Goal: Information Seeking & Learning: Compare options

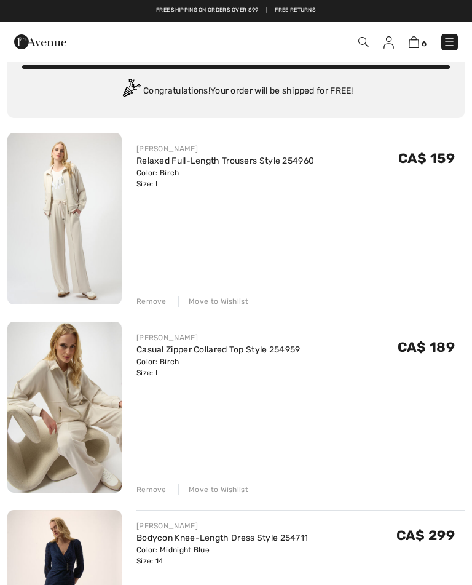
scroll to position [49, 0]
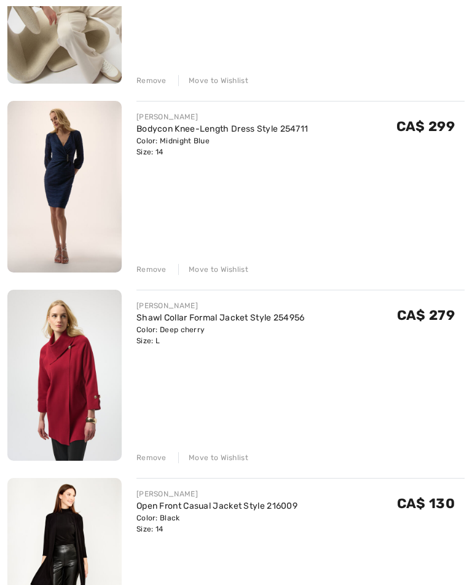
scroll to position [464, 0]
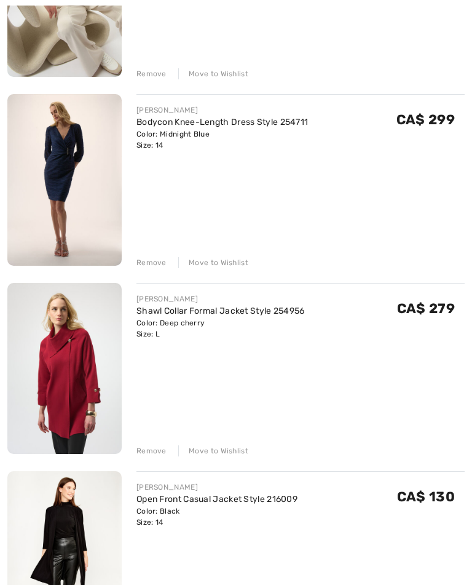
click at [152, 465] on div "JOSEPH RIBKOFF Relaxed Full-Length Trousers Style 254960 Color: Birch Size: L F…" at bounding box center [236, 276] width 458 height 1117
click at [154, 461] on div "JOSEPH RIBKOFF Relaxed Full-Length Trousers Style 254960 Color: Birch Size: L F…" at bounding box center [236, 276] width 458 height 1117
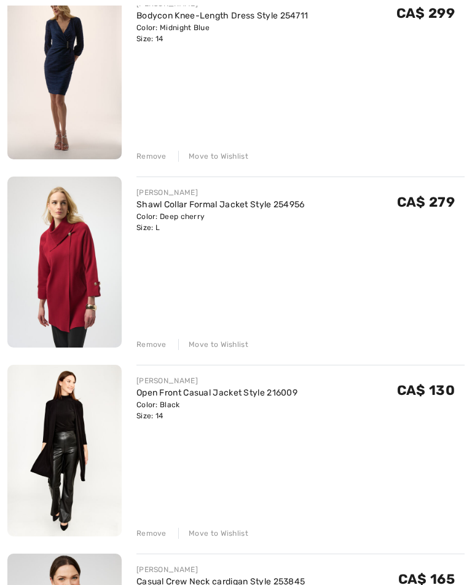
scroll to position [579, 0]
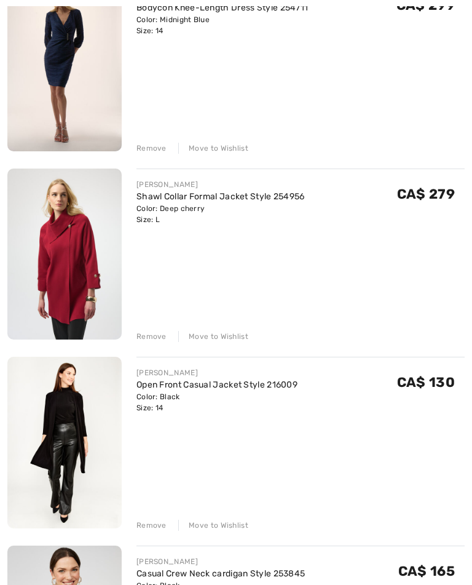
click at [158, 534] on div "JOSEPH RIBKOFF Relaxed Full-Length Trousers Style 254960 Color: Birch Size: L F…" at bounding box center [236, 161] width 458 height 1117
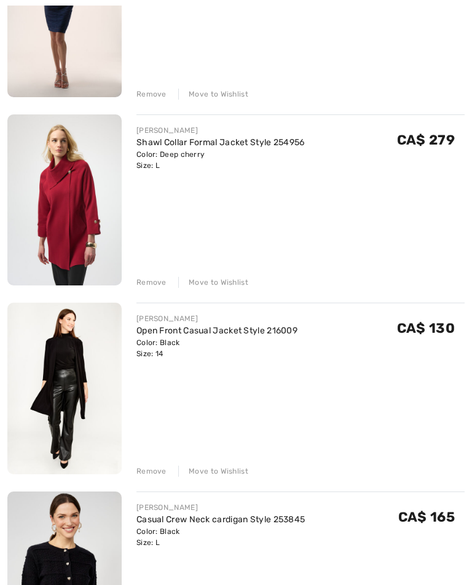
scroll to position [634, 0]
click at [154, 475] on div "Remove" at bounding box center [152, 470] width 30 height 11
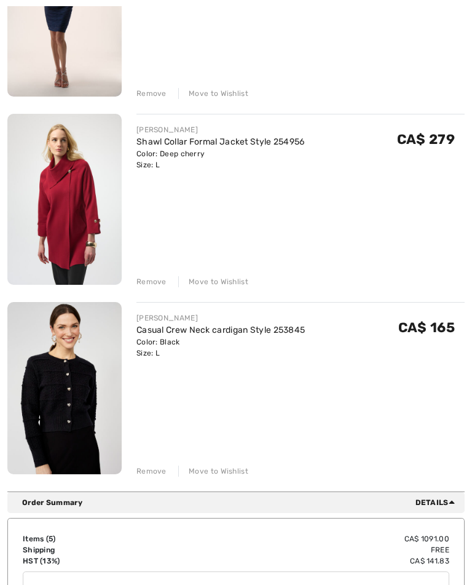
click at [148, 289] on div "JOSEPH RIBKOFF Relaxed Full-Length Trousers Style 254960 Color: Birch Size: L F…" at bounding box center [236, 12] width 458 height 929
click at [151, 287] on div "Remove" at bounding box center [152, 281] width 30 height 11
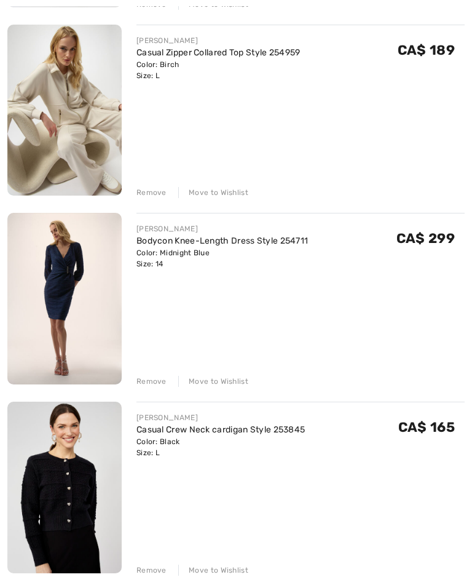
scroll to position [347, 0]
click at [159, 386] on div "Remove" at bounding box center [152, 380] width 30 height 11
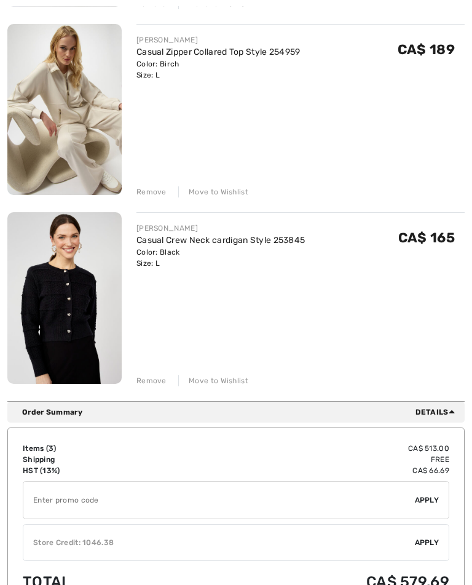
click at [153, 196] on div "Remove" at bounding box center [152, 191] width 30 height 11
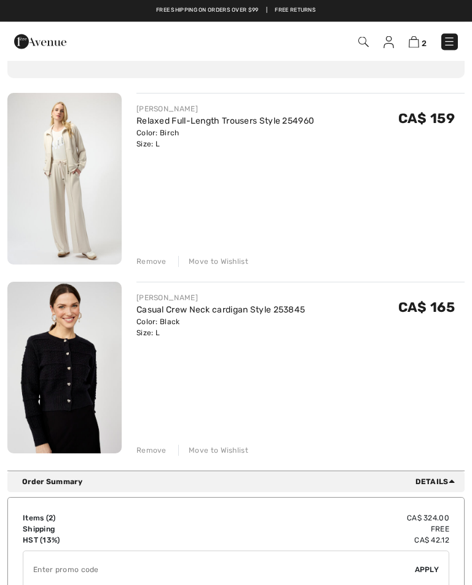
scroll to position [66, 0]
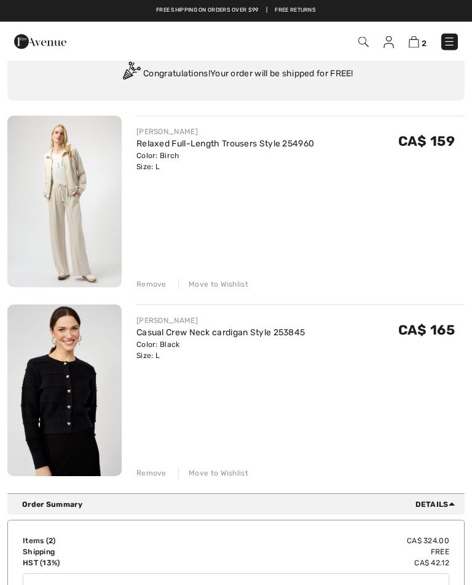
click at [154, 284] on div "Remove" at bounding box center [152, 284] width 30 height 11
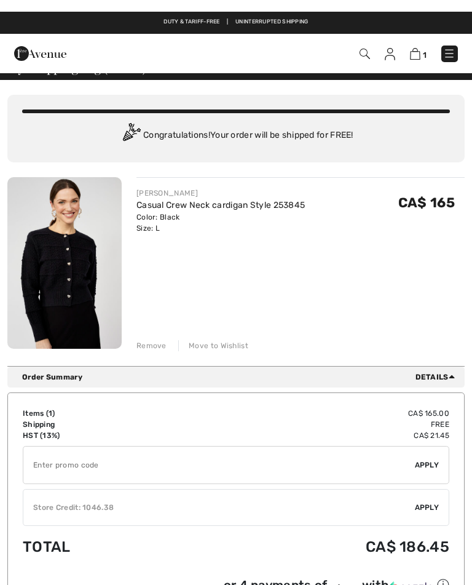
scroll to position [0, 0]
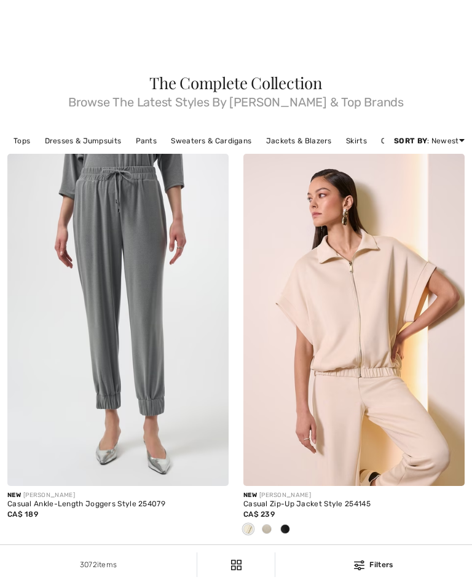
checkbox input "true"
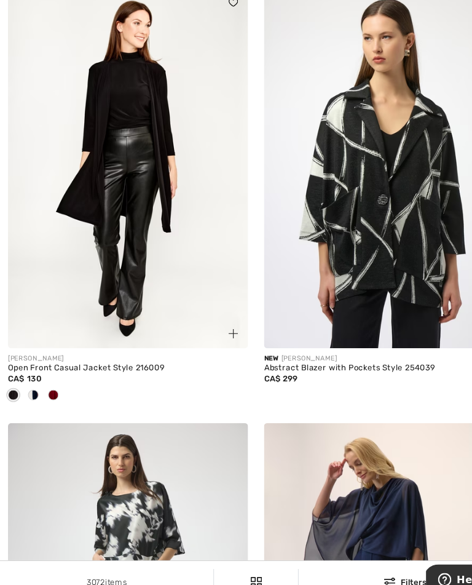
scroll to position [3724, 0]
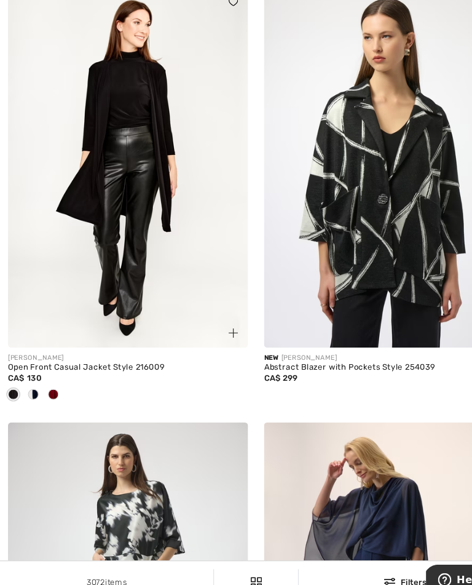
click at [121, 228] on img at bounding box center [117, 182] width 221 height 332
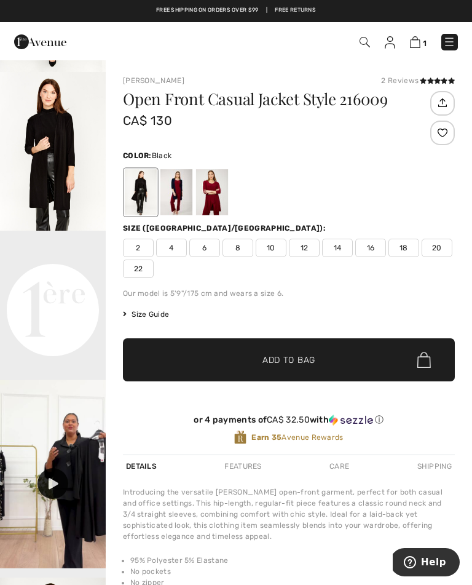
scroll to position [132, 0]
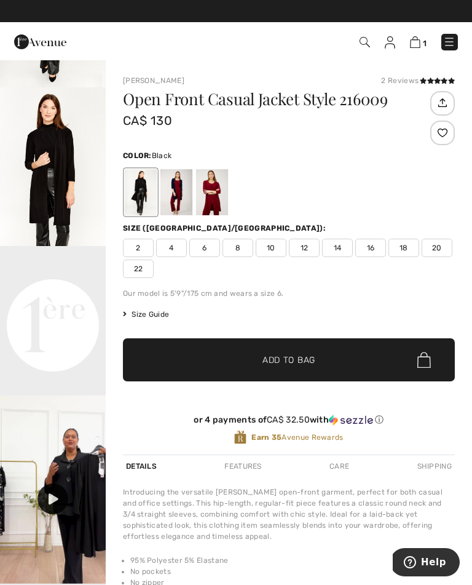
click at [53, 299] on video "Your browser does not support the video tag." at bounding box center [53, 272] width 106 height 53
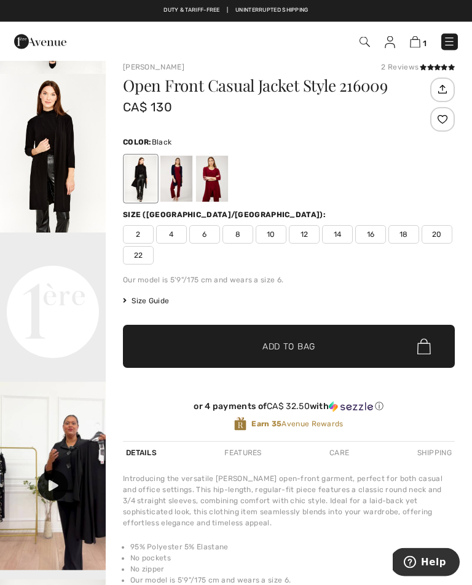
scroll to position [0, 0]
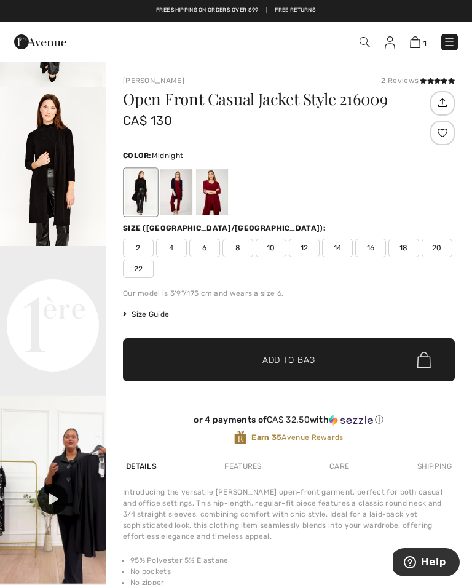
click at [183, 185] on div at bounding box center [176, 192] width 32 height 46
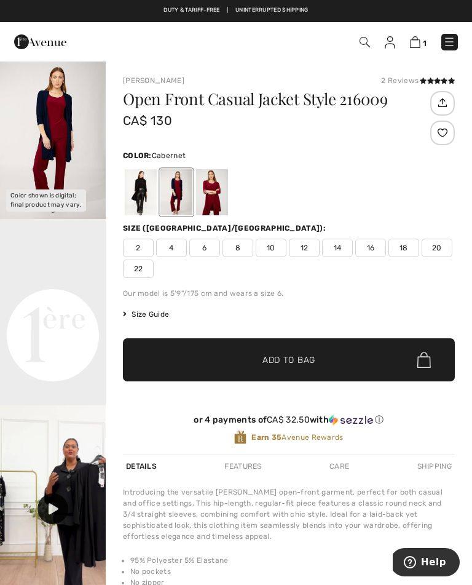
click at [215, 194] on div at bounding box center [212, 192] width 32 height 46
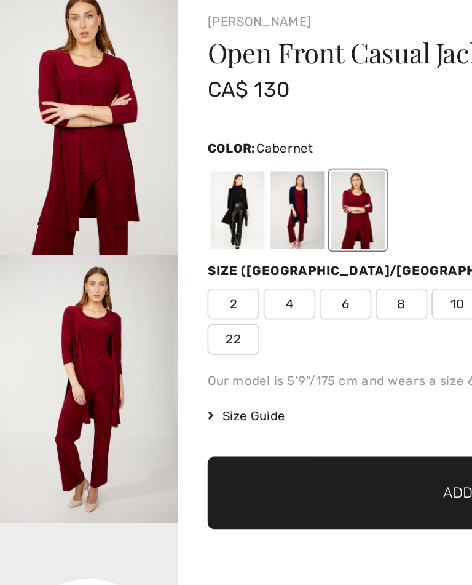
click at [71, 87] on img "1 / 8" at bounding box center [53, 139] width 106 height 159
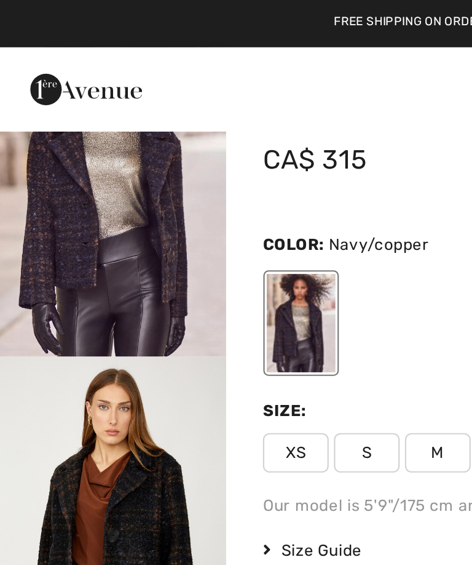
click at [200, 43] on div "1 Checkout" at bounding box center [332, 42] width 270 height 25
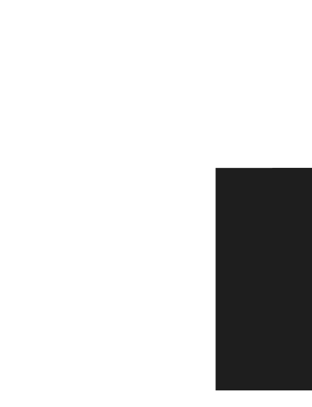
scroll to position [840, 0]
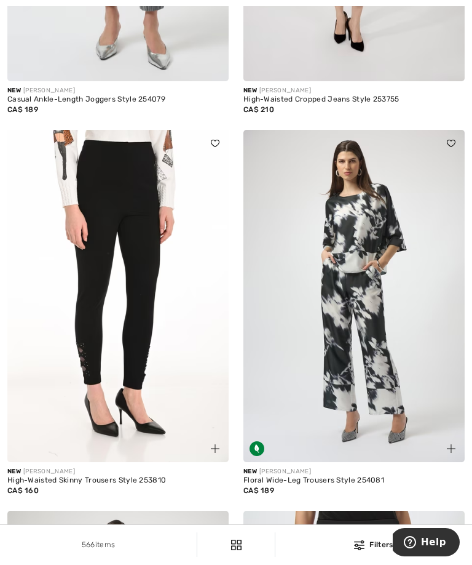
scroll to position [403, 0]
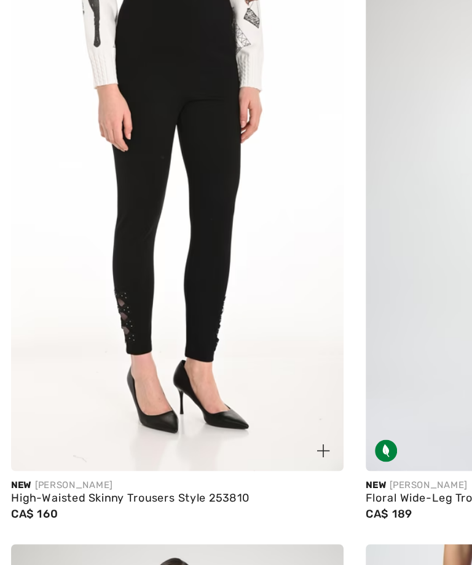
click at [138, 152] on img at bounding box center [117, 284] width 221 height 332
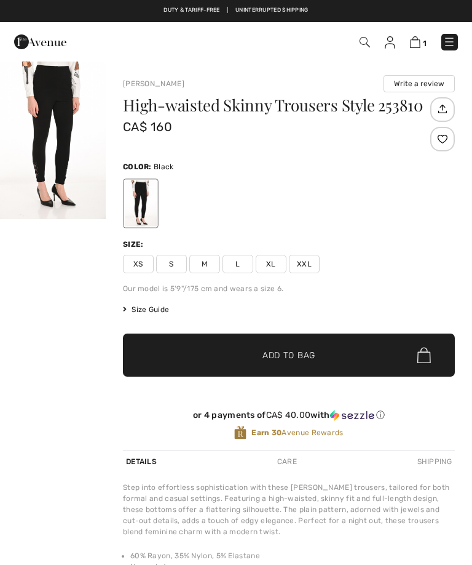
checkbox input "true"
click at [61, 114] on img "1 / 1" at bounding box center [53, 139] width 106 height 159
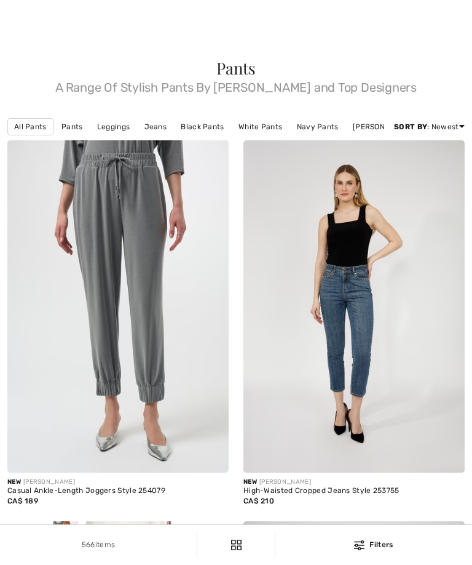
scroll to position [818, 0]
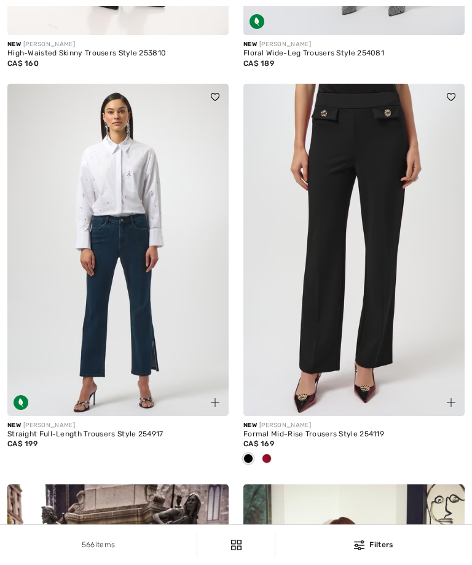
checkbox input "true"
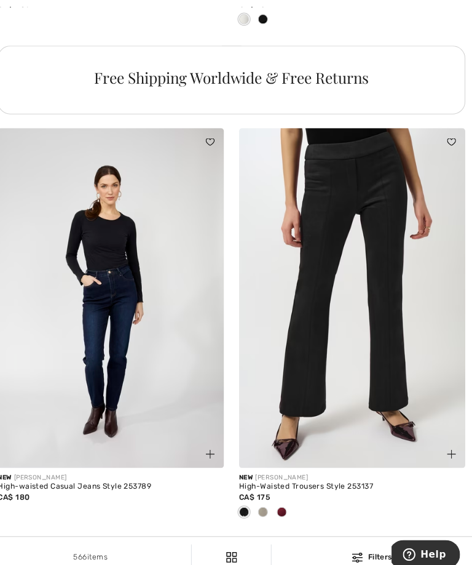
scroll to position [4835, 0]
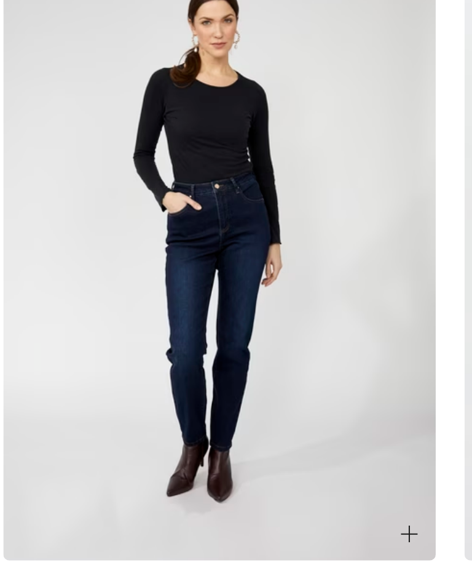
click at [122, 153] on img at bounding box center [117, 279] width 221 height 332
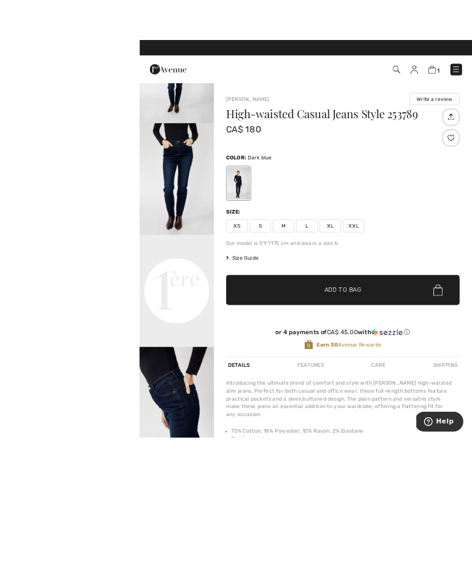
scroll to position [73, 0]
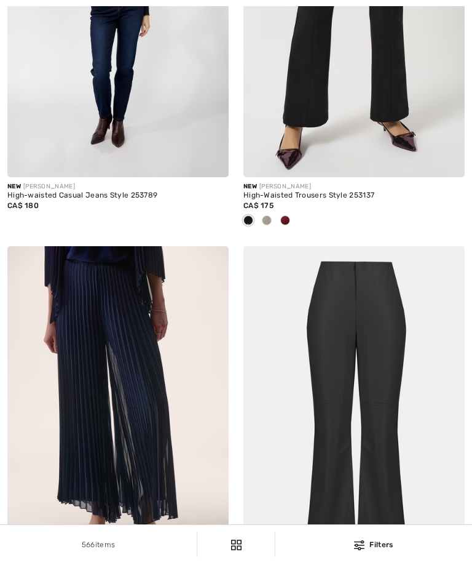
checkbox input "true"
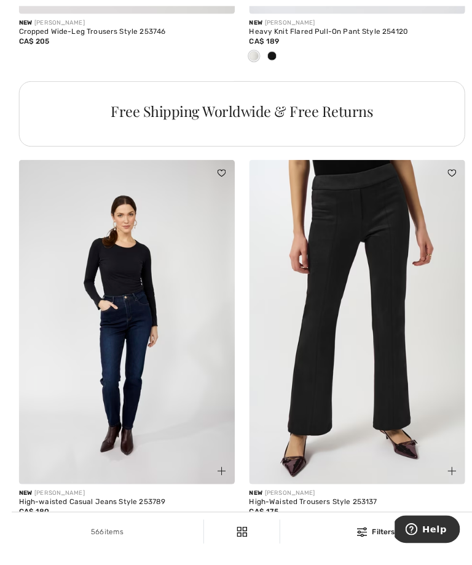
scroll to position [4802, 0]
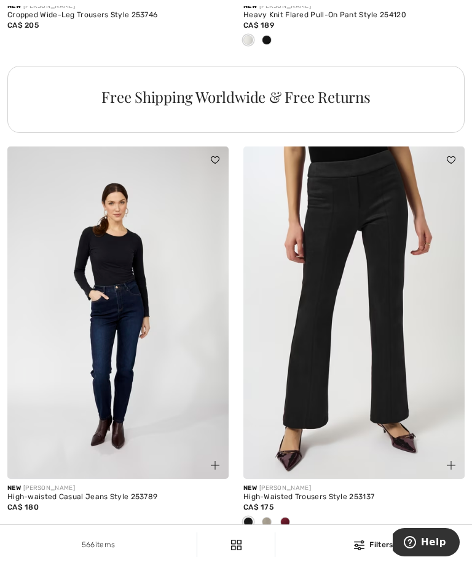
click at [288, 526] on span at bounding box center [285, 522] width 10 height 10
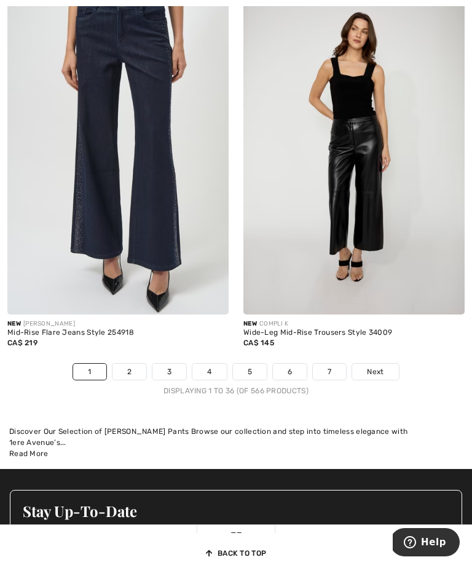
scroll to position [6928, 0]
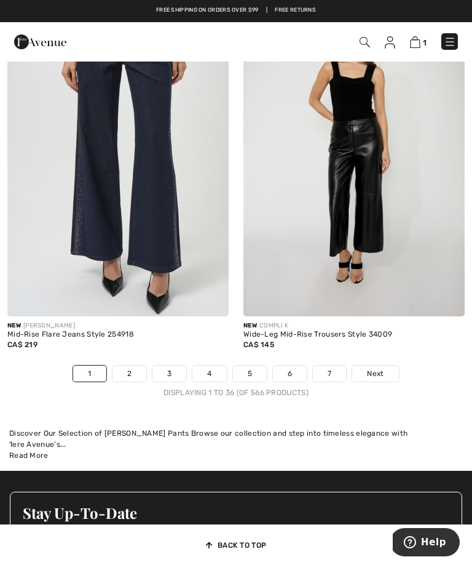
click at [382, 379] on span "Next" at bounding box center [375, 373] width 17 height 11
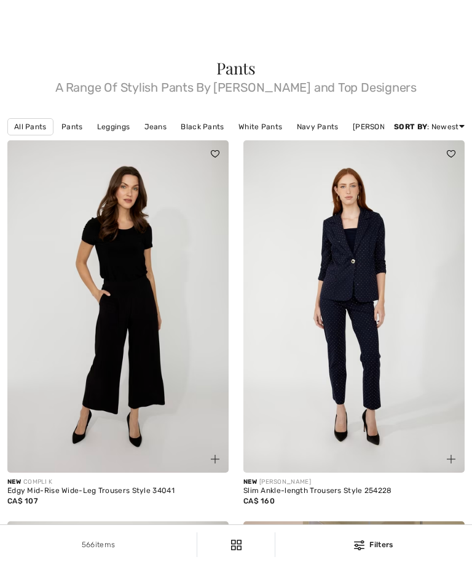
checkbox input "true"
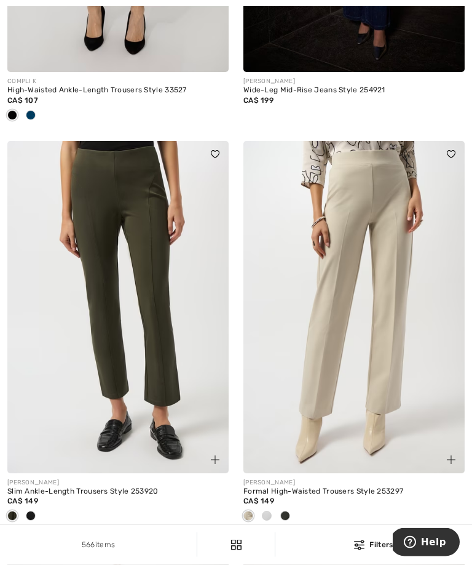
scroll to position [3972, 0]
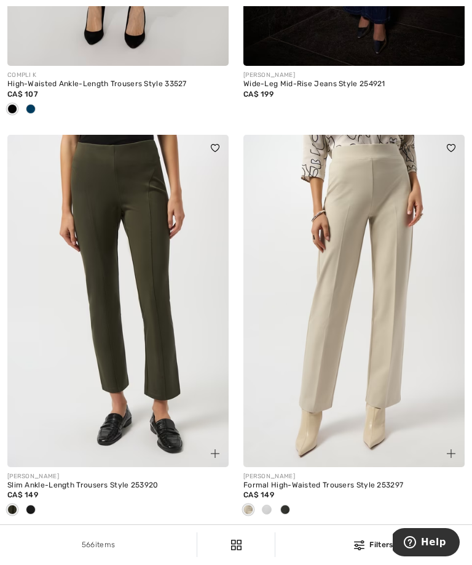
click at [402, 287] on img at bounding box center [354, 301] width 221 height 332
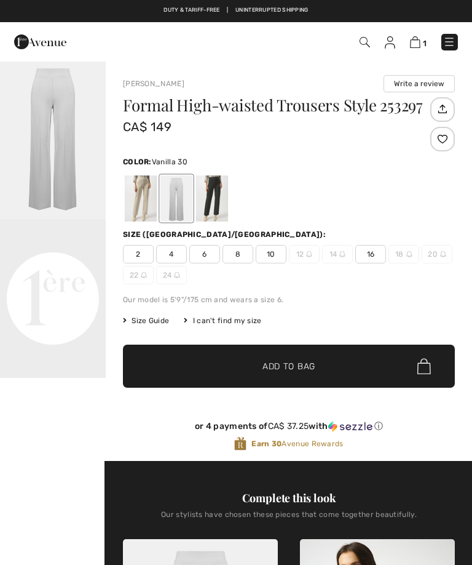
checkbox input "true"
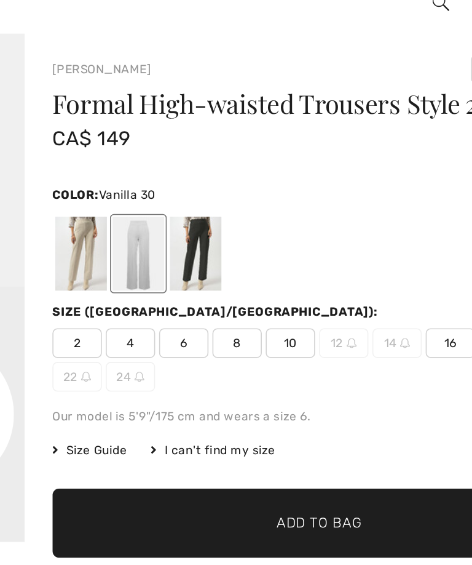
click at [196, 175] on div at bounding box center [212, 198] width 32 height 46
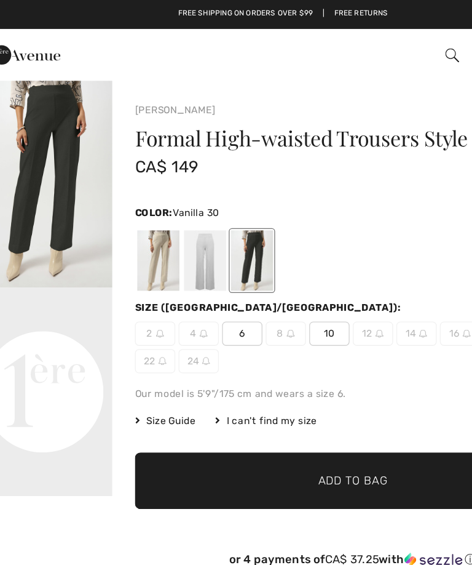
click at [162, 197] on div at bounding box center [176, 198] width 32 height 46
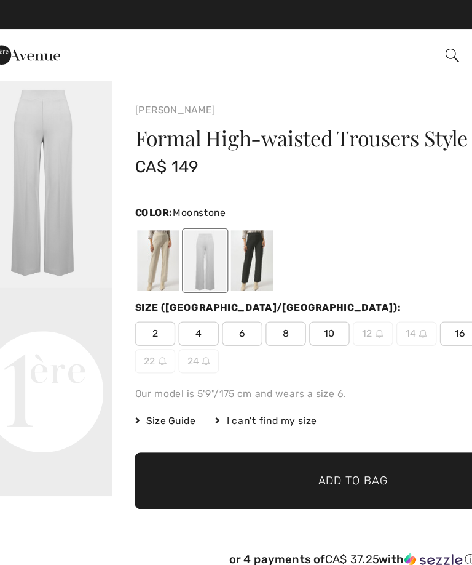
click at [125, 199] on div at bounding box center [141, 198] width 32 height 46
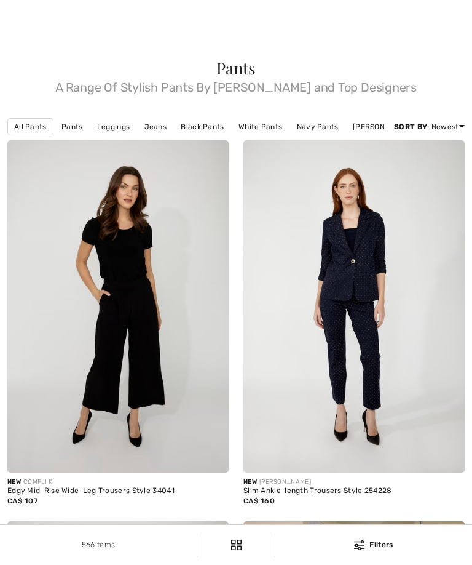
checkbox input "true"
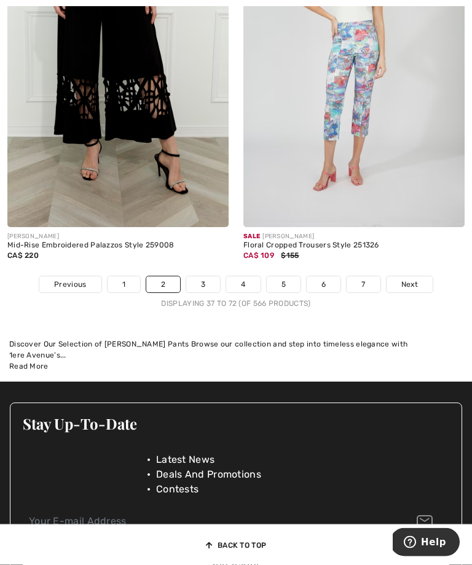
scroll to position [7032, 0]
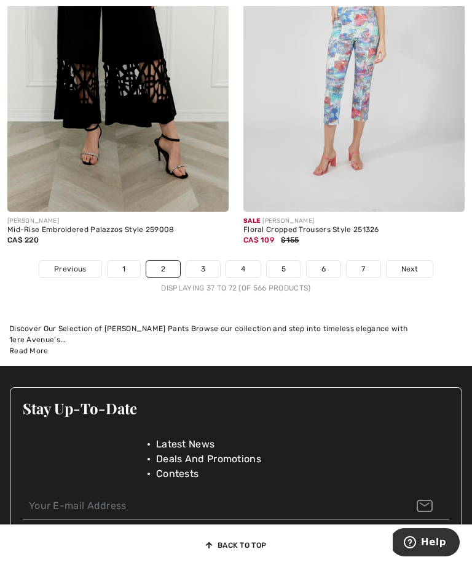
click at [416, 274] on span "Next" at bounding box center [410, 268] width 17 height 11
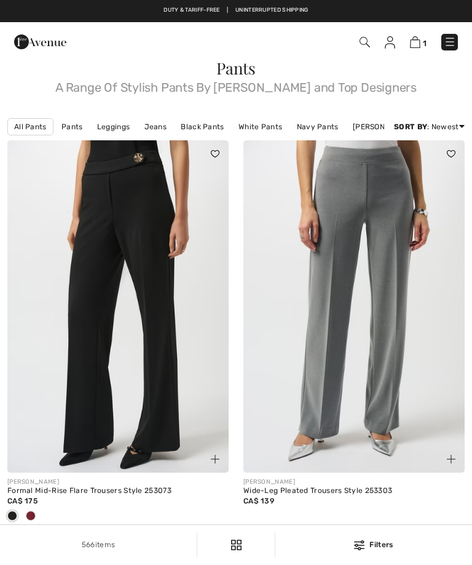
checkbox input "true"
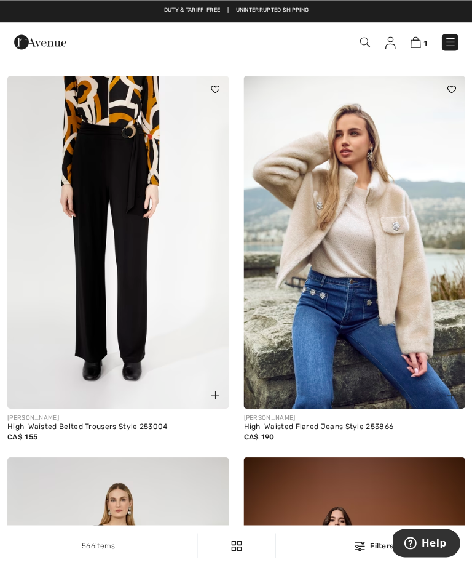
scroll to position [2888, 0]
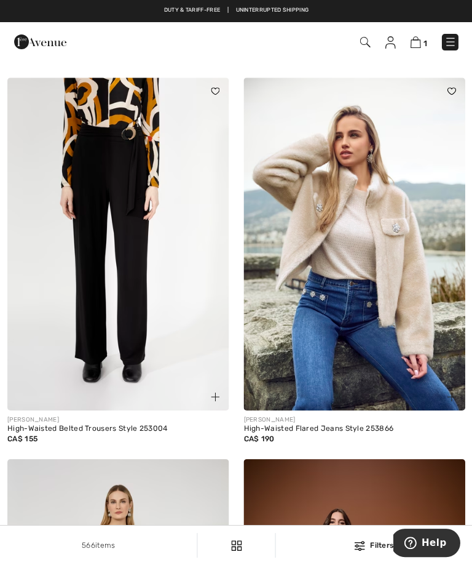
click at [122, 234] on img at bounding box center [117, 243] width 221 height 332
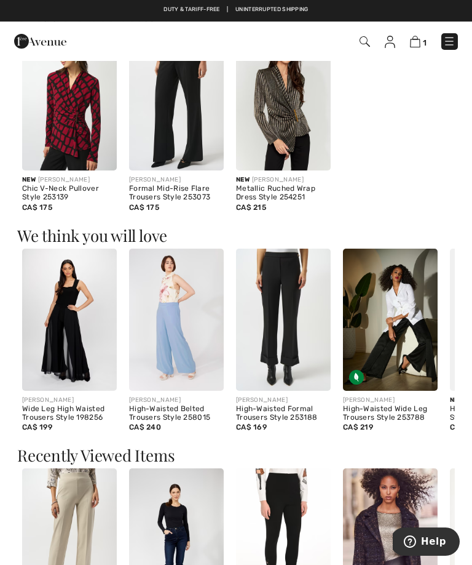
scroll to position [1136, 0]
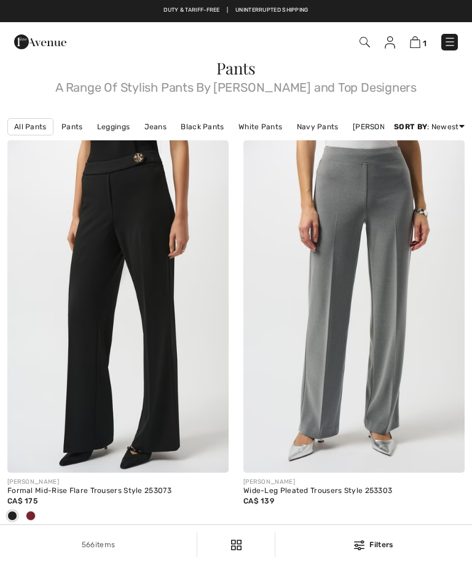
scroll to position [2886, 0]
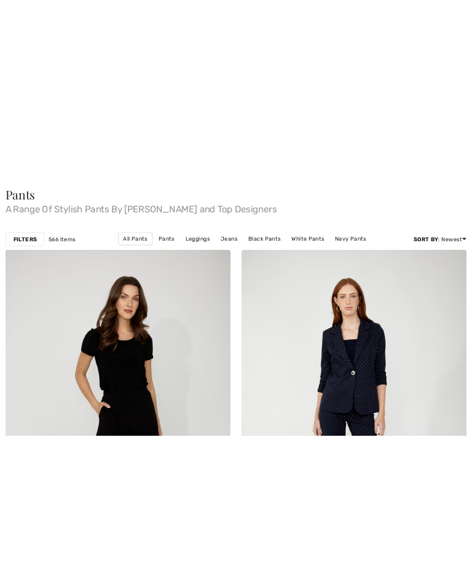
scroll to position [7073, 0]
